Goal: Information Seeking & Learning: Learn about a topic

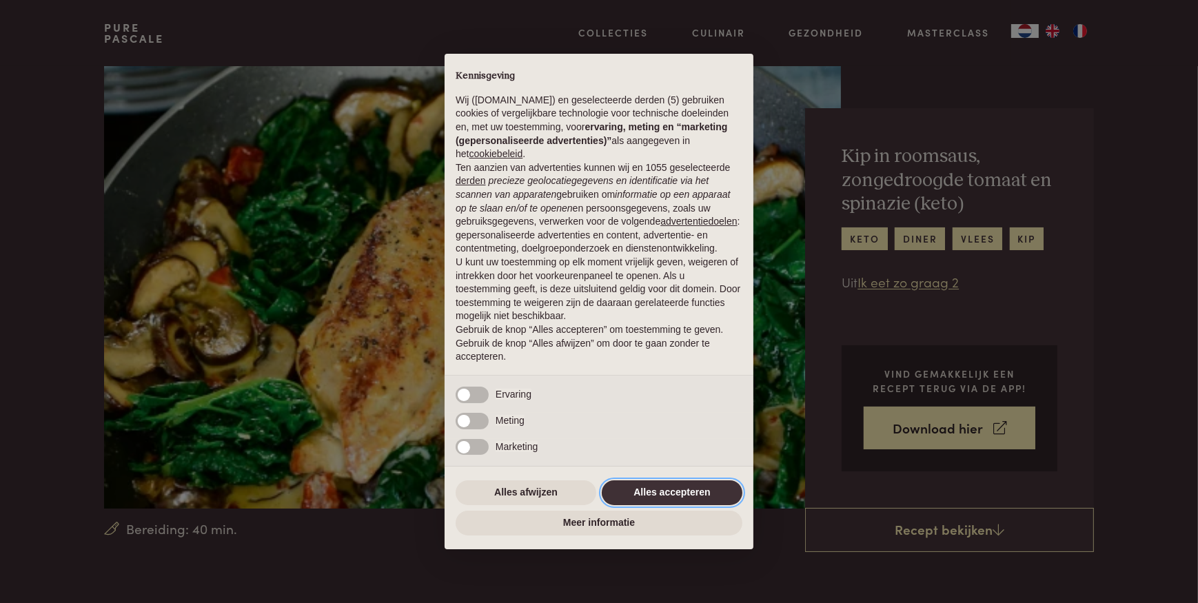
click at [706, 487] on button "Alles accepteren" at bounding box center [672, 492] width 141 height 25
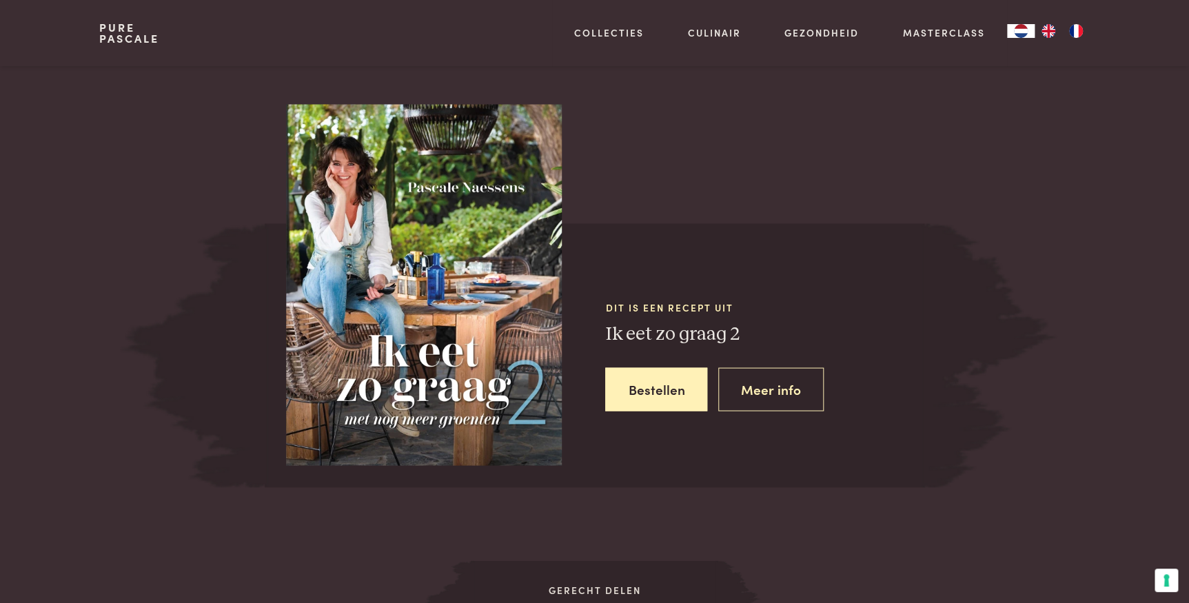
scroll to position [1136, 0]
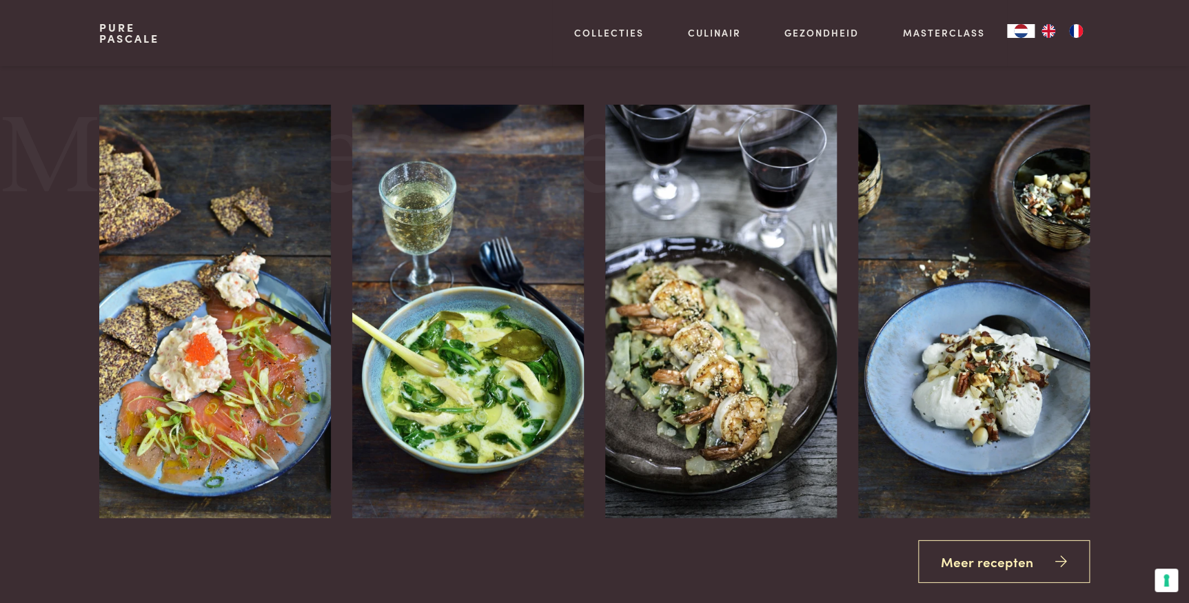
scroll to position [1734, 0]
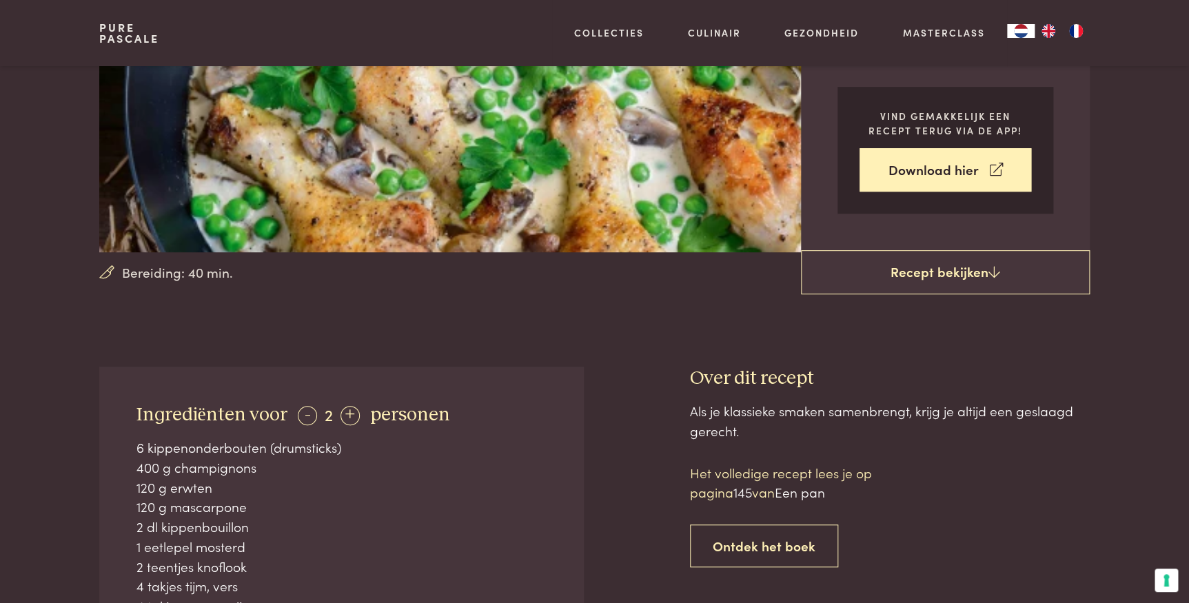
scroll to position [339, 0]
